Goal: Entertainment & Leisure: Consume media (video, audio)

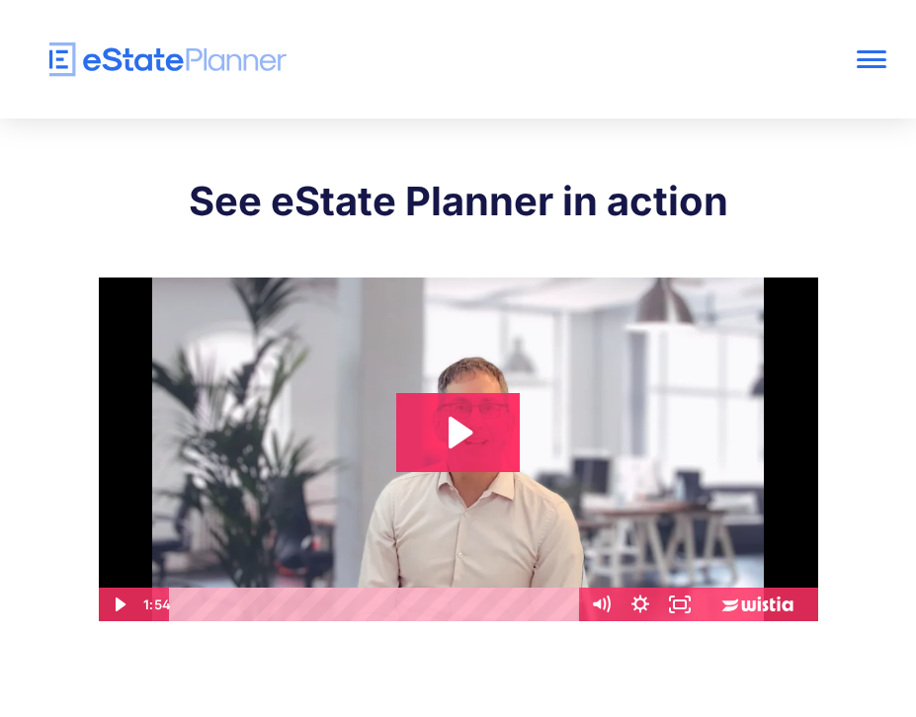
click at [306, 206] on h2 "See eState Planner in action" at bounding box center [458, 201] width 719 height 49
click at [669, 198] on h2 "See eState Planner in action" at bounding box center [458, 201] width 719 height 49
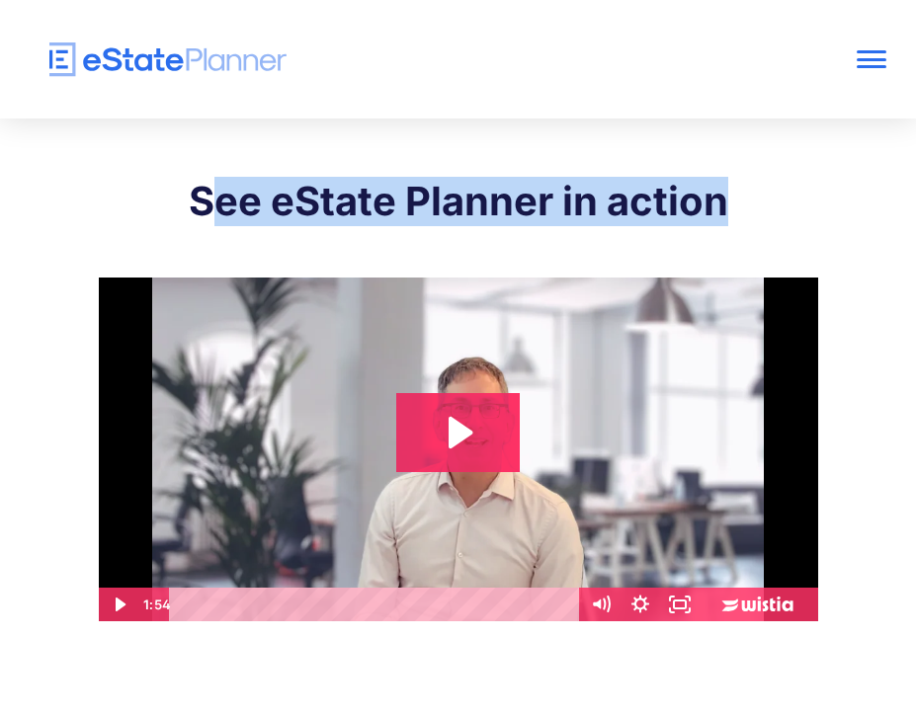
drag, startPoint x: 737, startPoint y: 206, endPoint x: 202, endPoint y: 194, distance: 534.5
click at [202, 194] on h2 "See eState Planner in action" at bounding box center [458, 201] width 719 height 49
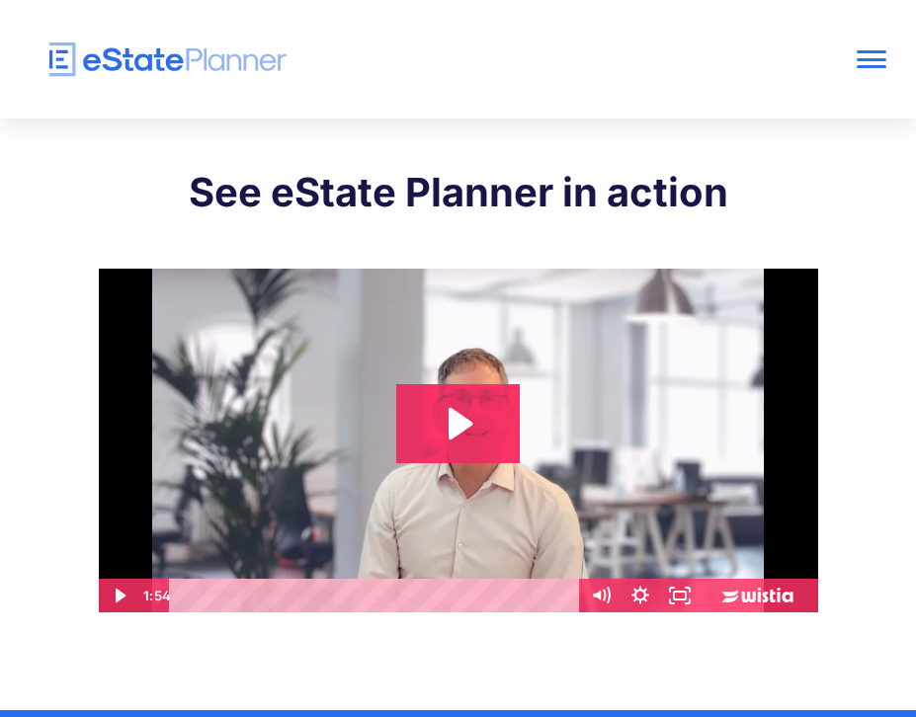
click at [300, 209] on h2 "See eState Planner in action" at bounding box center [458, 192] width 719 height 49
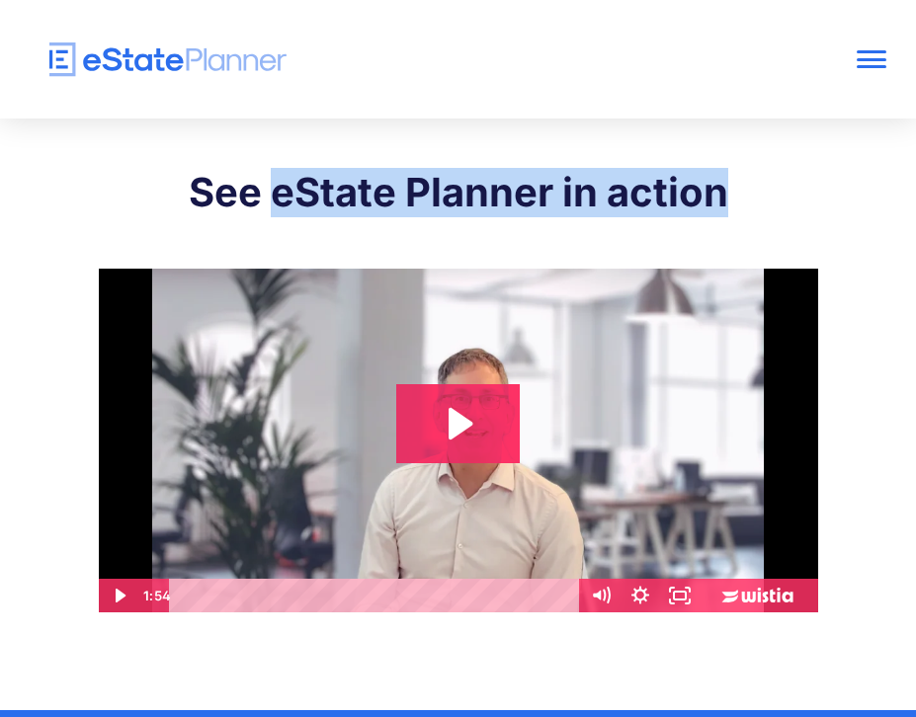
drag, startPoint x: 739, startPoint y: 195, endPoint x: 270, endPoint y: 201, distance: 469.2
click at [270, 201] on h2 "See eState Planner in action" at bounding box center [458, 192] width 719 height 49
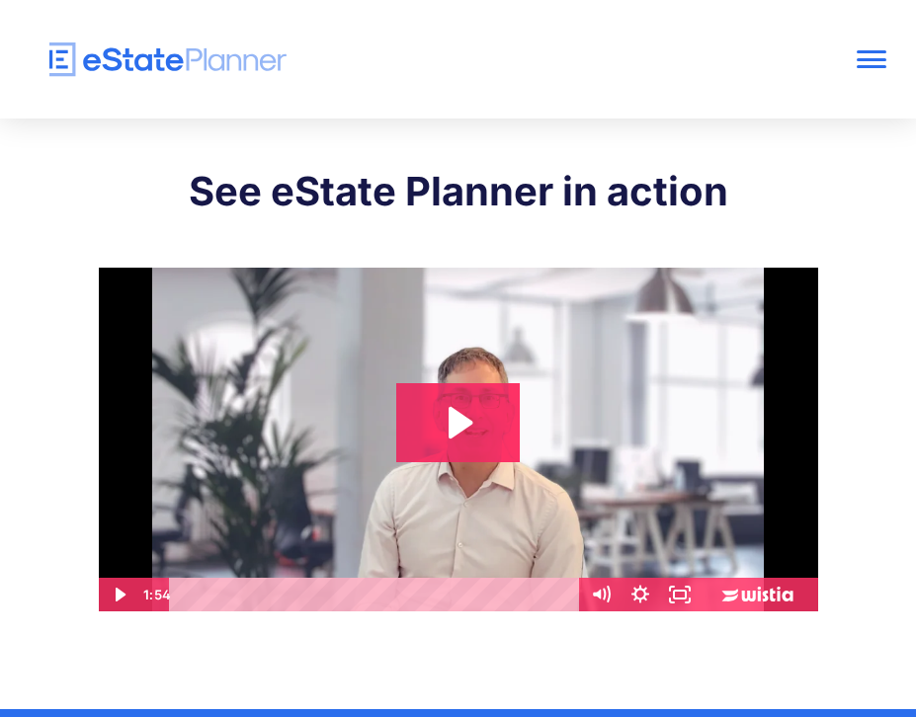
click at [865, 59] on div at bounding box center [871, 59] width 30 height 3
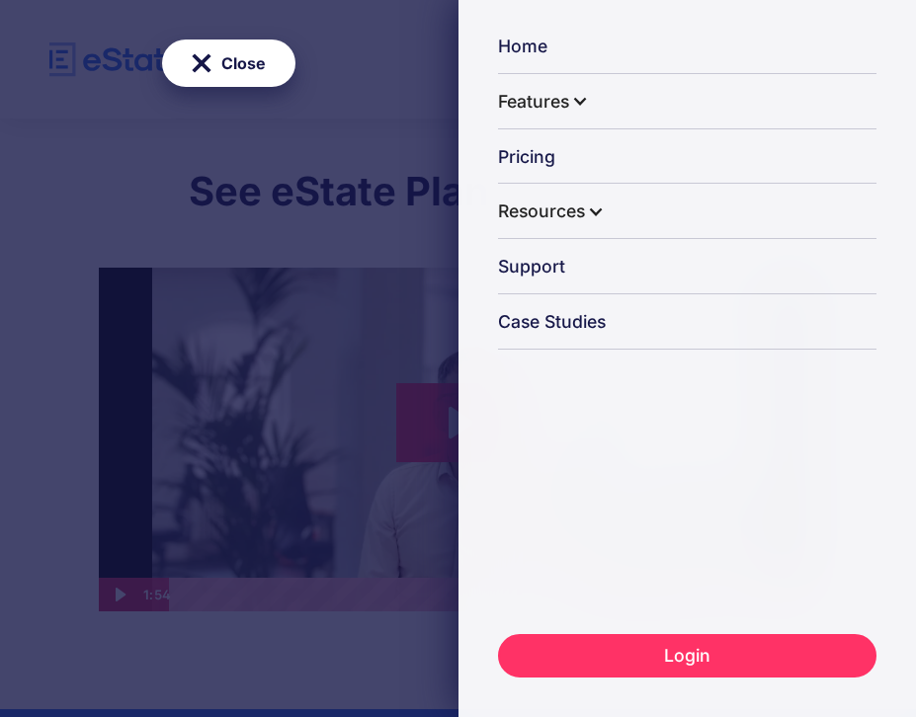
click at [200, 63] on img at bounding box center [202, 63] width 20 height 20
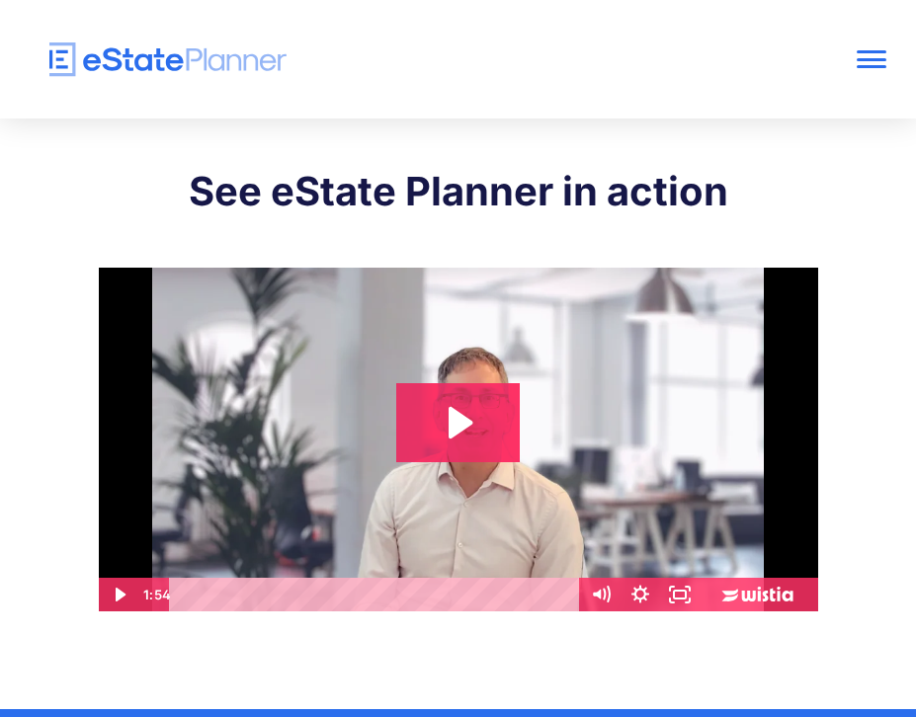
scroll to position [0, 0]
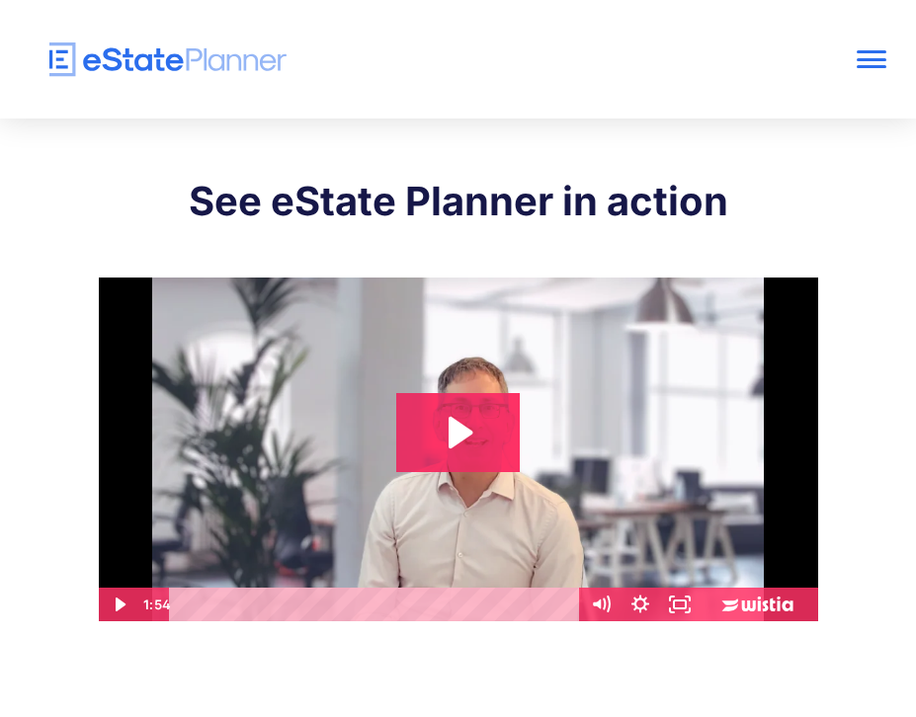
click at [875, 67] on div at bounding box center [871, 66] width 30 height 3
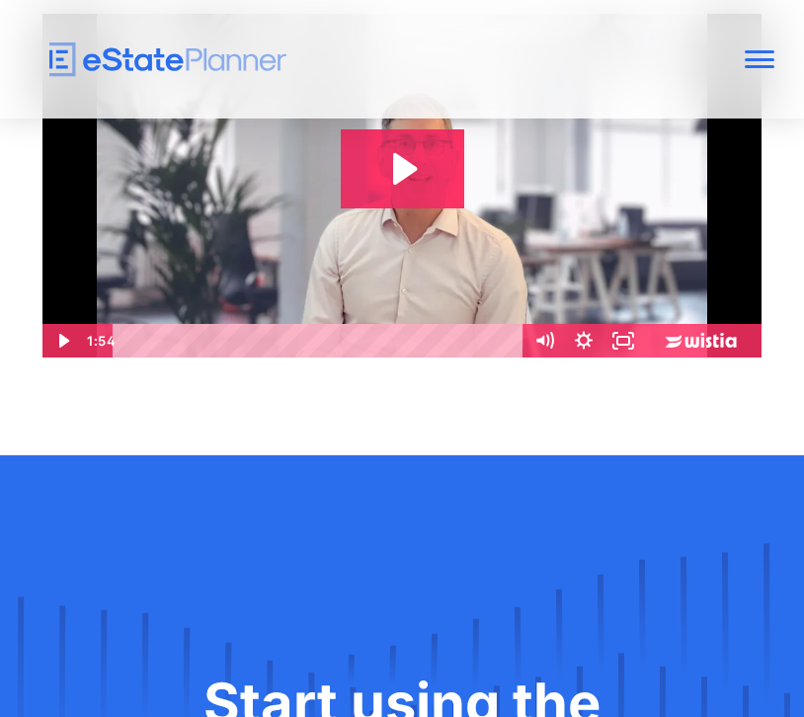
scroll to position [263, 0]
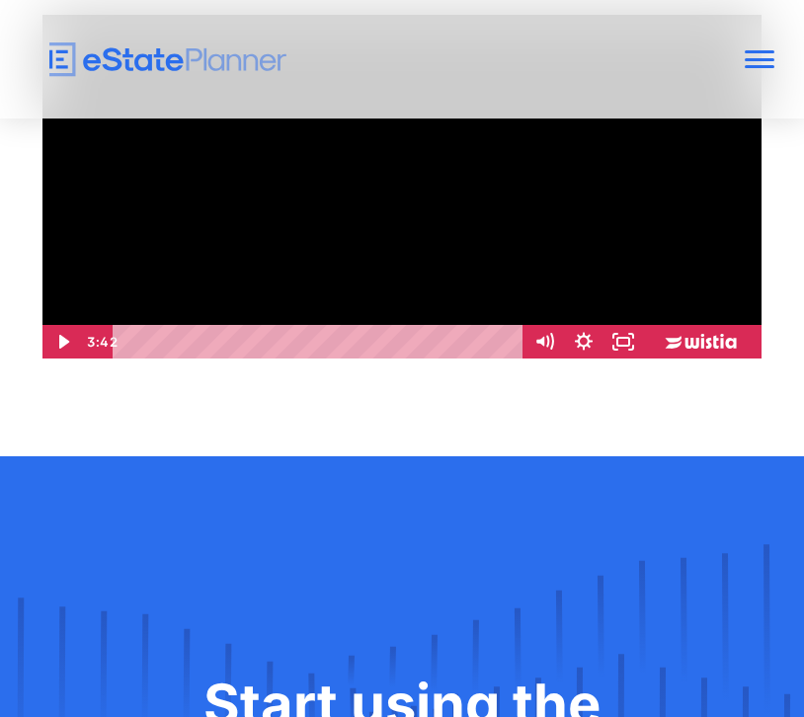
click at [323, 343] on div "Playbar" at bounding box center [320, 342] width 387 height 34
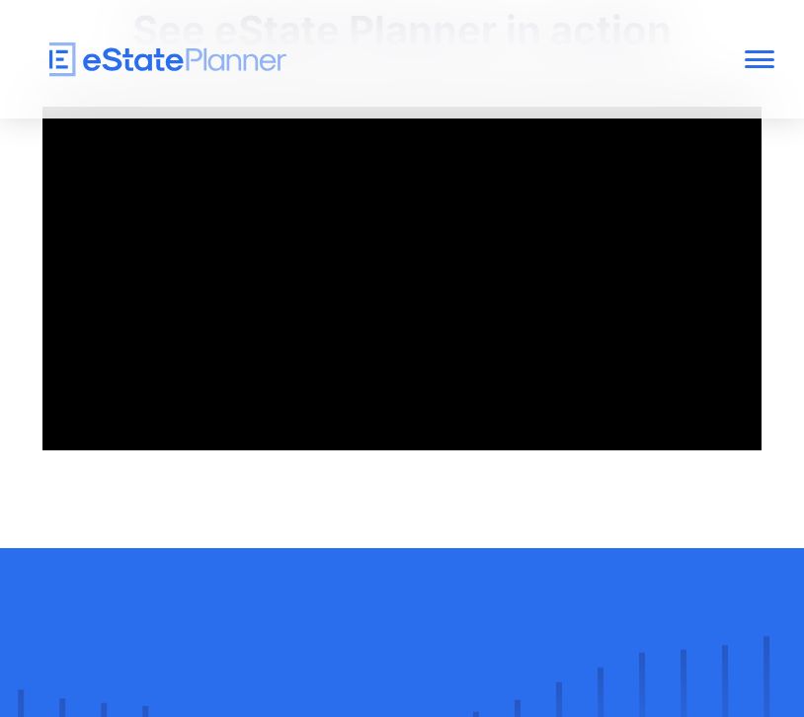
scroll to position [169, 0]
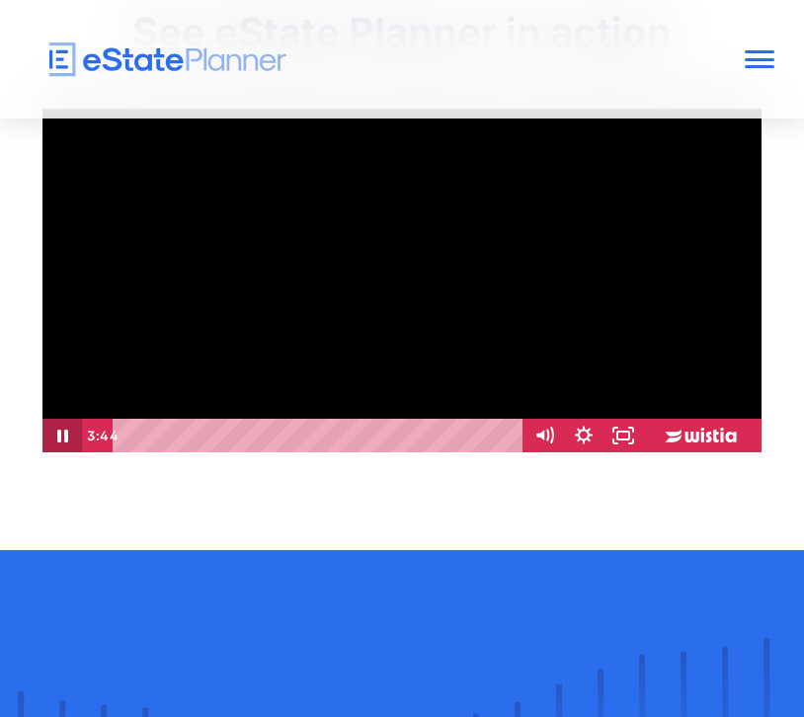
click at [69, 438] on icon "Pause" at bounding box center [62, 436] width 40 height 34
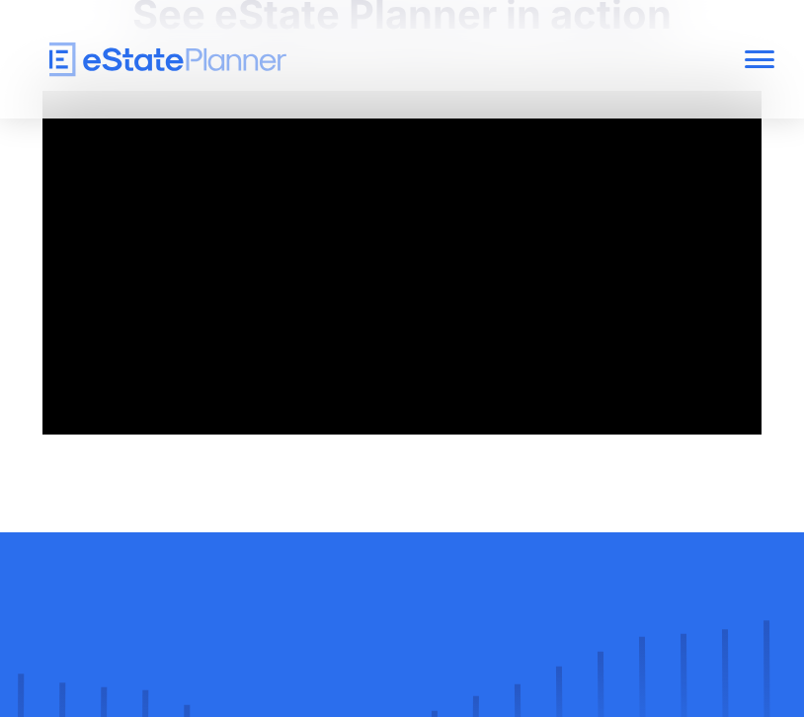
scroll to position [188, 0]
